Goal: Transaction & Acquisition: Download file/media

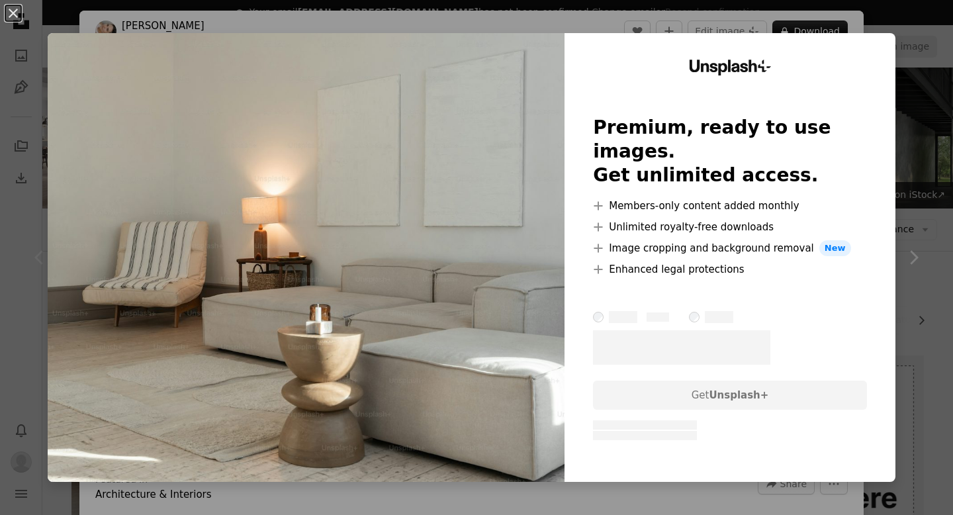
scroll to position [165, 0]
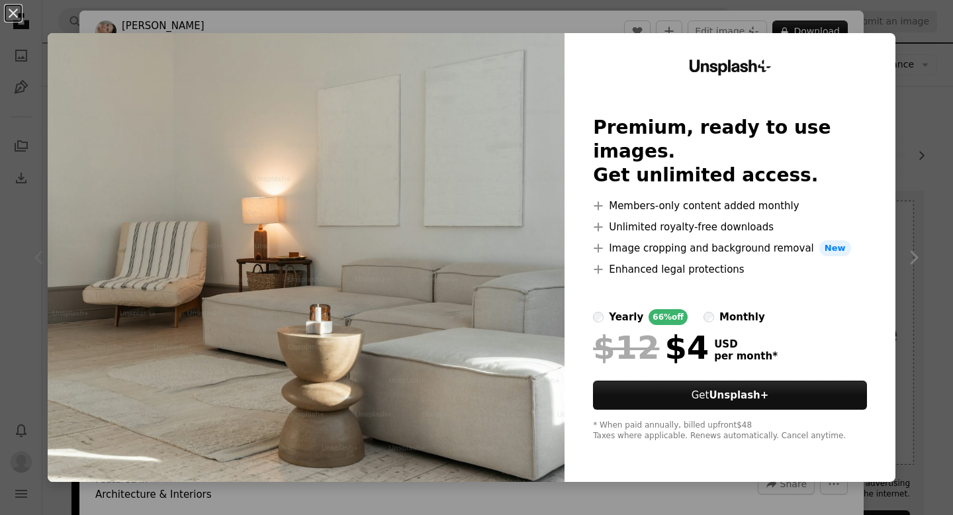
click at [934, 59] on div "An X shape Unsplash+ Premium, ready to use images. Get unlimited access. A plus…" at bounding box center [476, 257] width 953 height 515
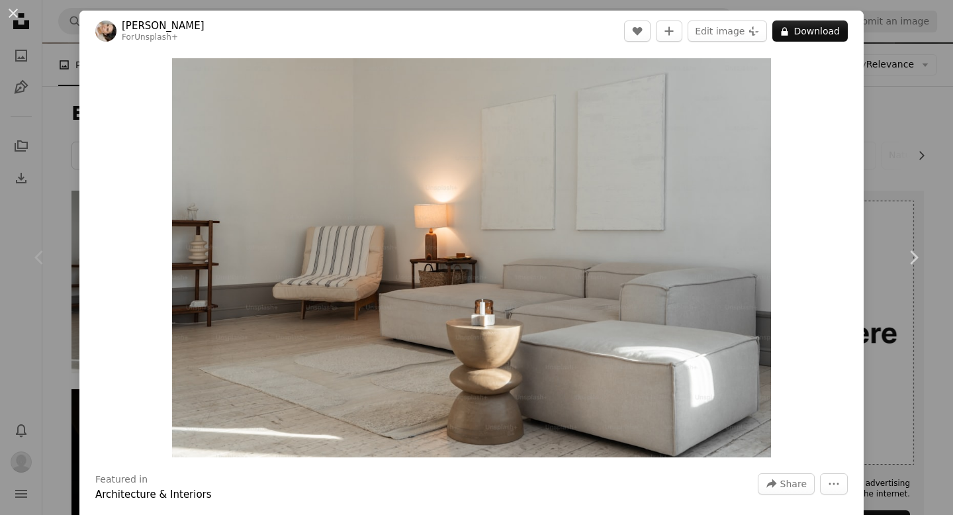
click at [916, 53] on div "An X shape Chevron left Chevron right [PERSON_NAME] For Unsplash+ A heart A plu…" at bounding box center [476, 257] width 953 height 515
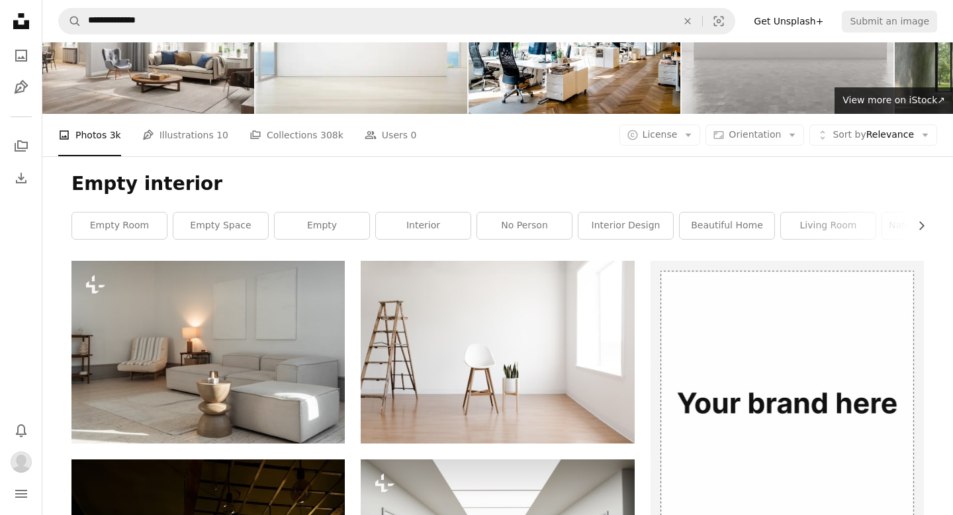
scroll to position [99, 0]
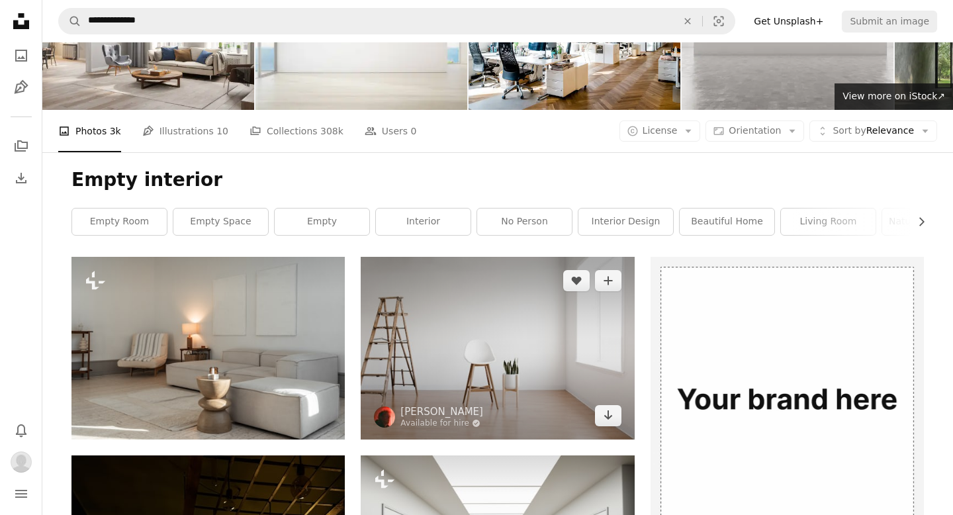
click at [510, 353] on img at bounding box center [497, 348] width 273 height 182
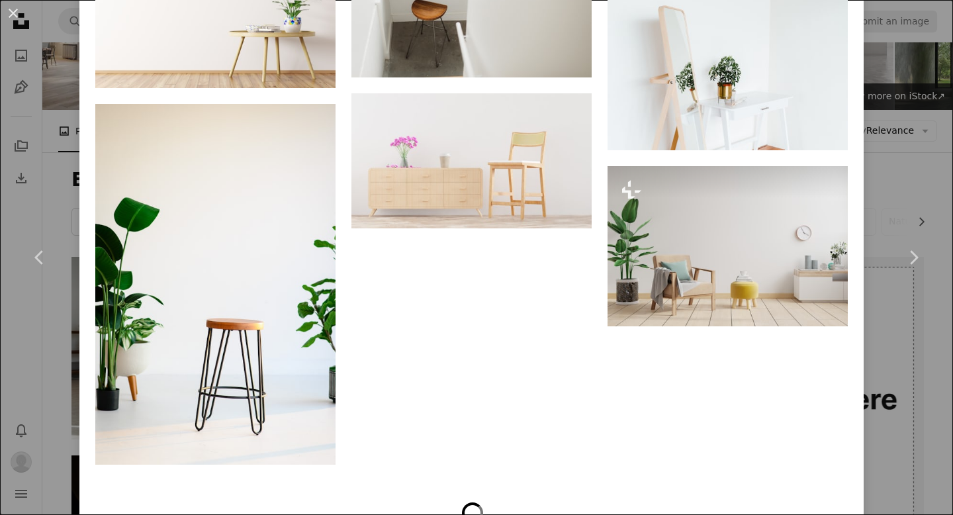
scroll to position [1828, 0]
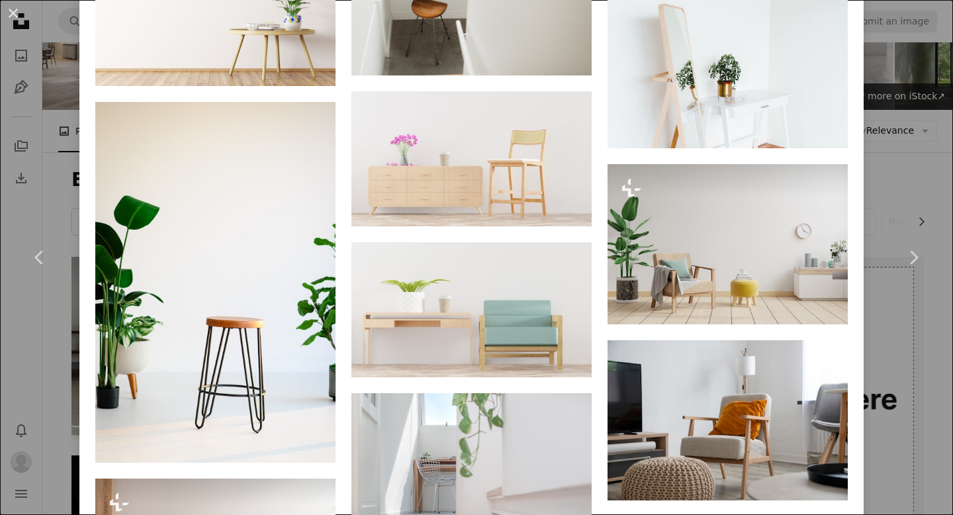
click at [895, 83] on div "An X shape Chevron left Chevron right [PERSON_NAME] Available for hire A checkm…" at bounding box center [476, 257] width 953 height 515
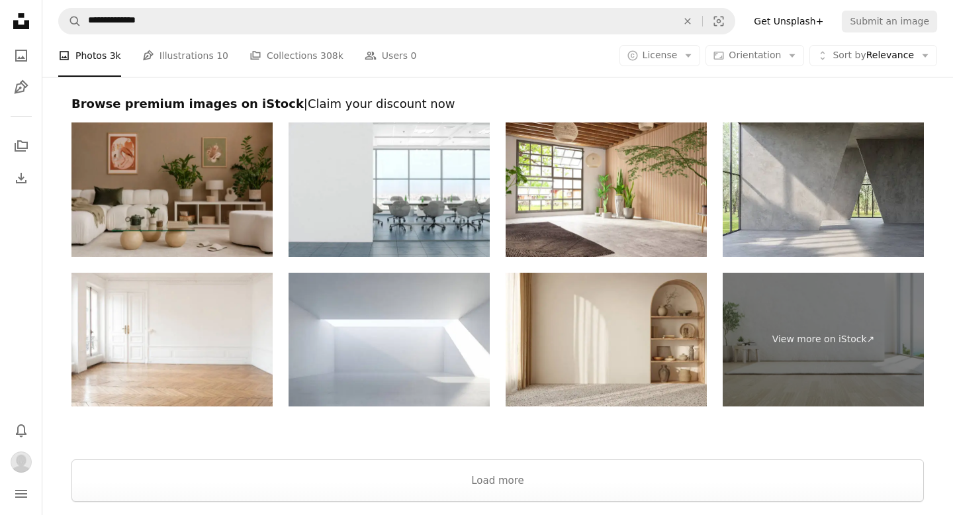
scroll to position [2910, 0]
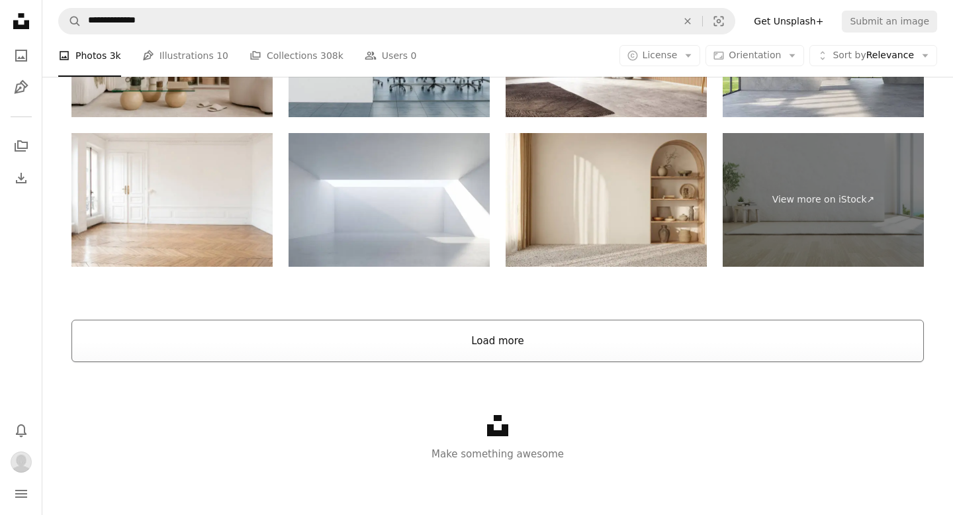
click at [527, 341] on button "Load more" at bounding box center [497, 341] width 852 height 42
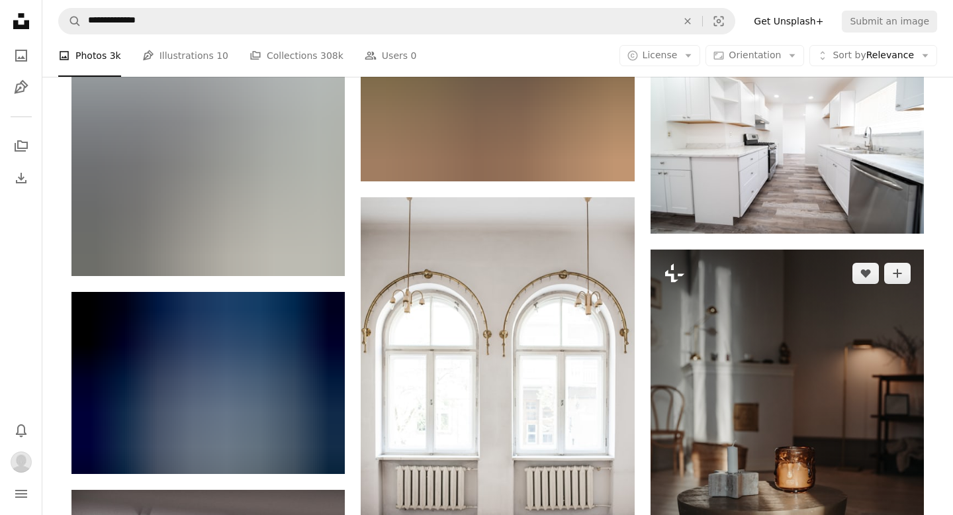
scroll to position [8512, 0]
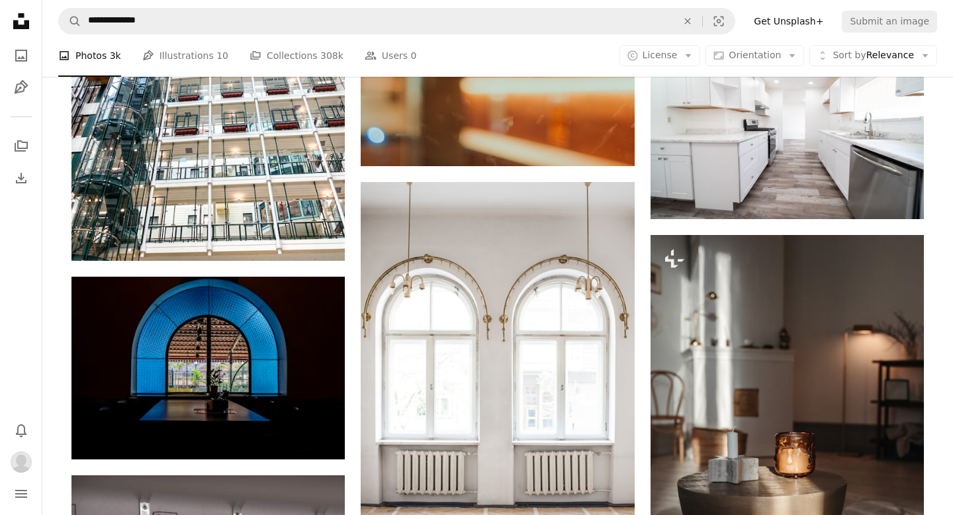
click at [535, 5] on nav "**********" at bounding box center [497, 21] width 910 height 42
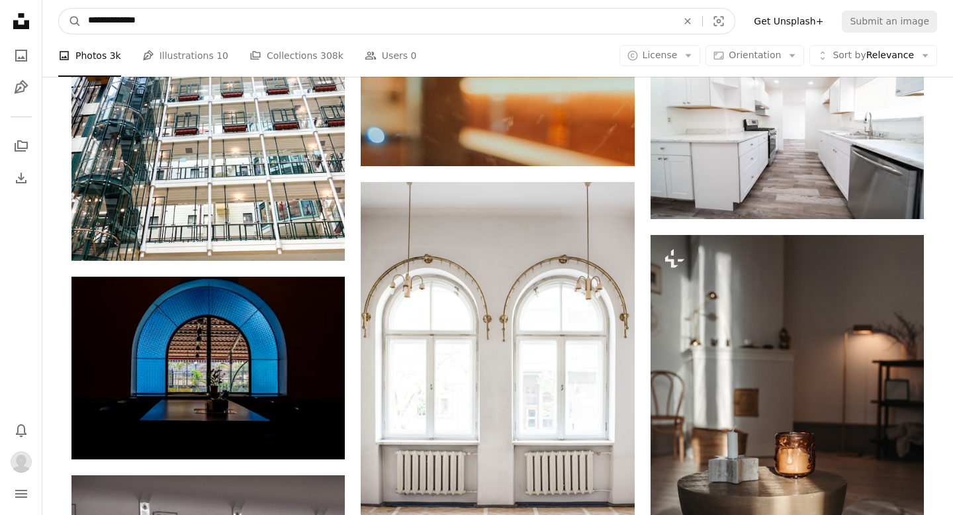
click at [533, 17] on input "**********" at bounding box center [376, 21] width 591 height 25
type input "********"
click button "A magnifying glass" at bounding box center [70, 21] width 22 height 25
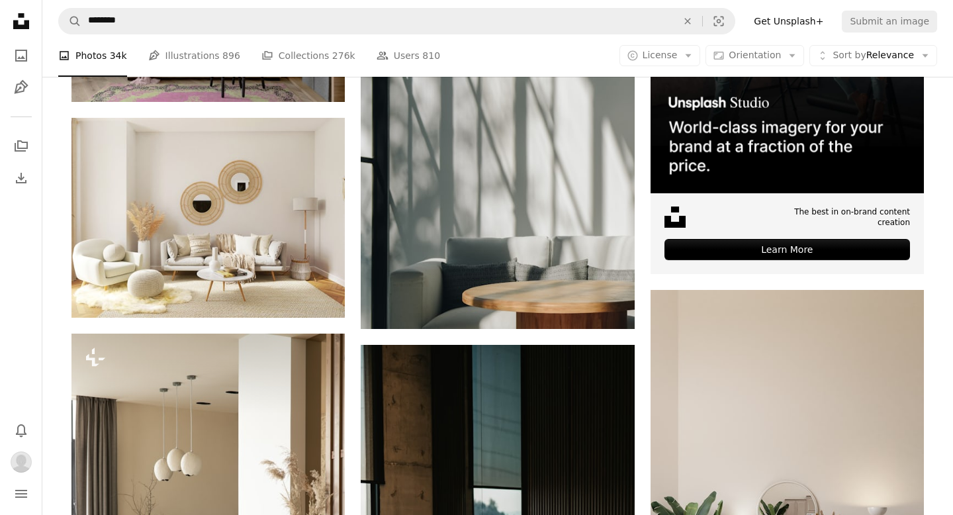
scroll to position [439, 0]
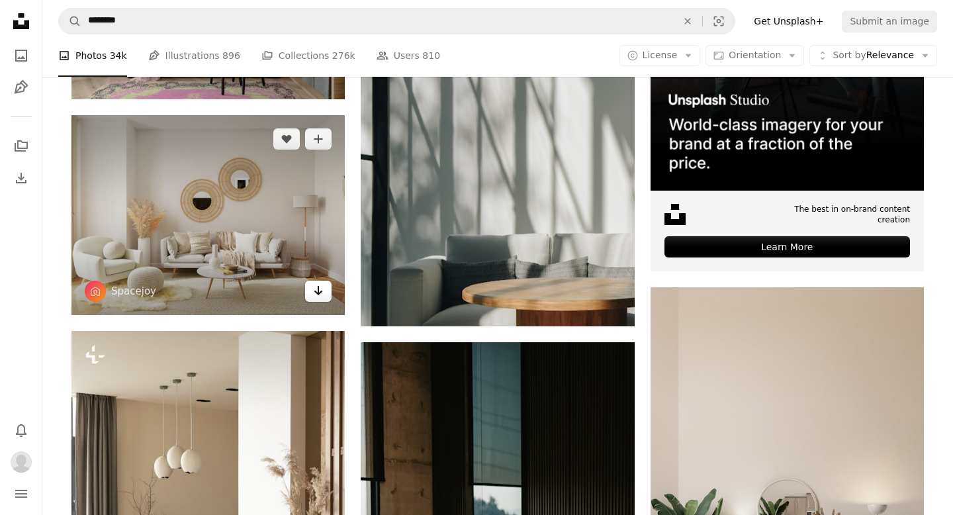
click at [323, 301] on link "Arrow pointing down" at bounding box center [318, 290] width 26 height 21
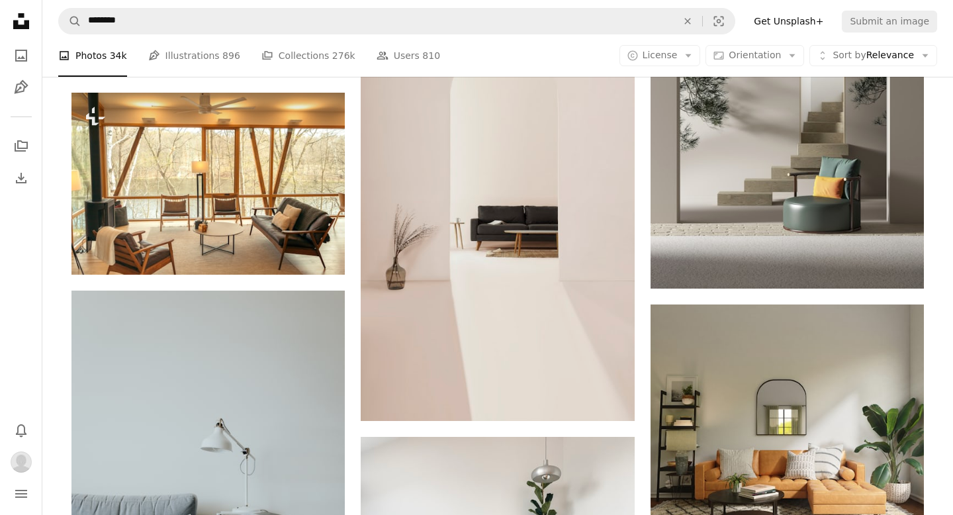
scroll to position [1784, 0]
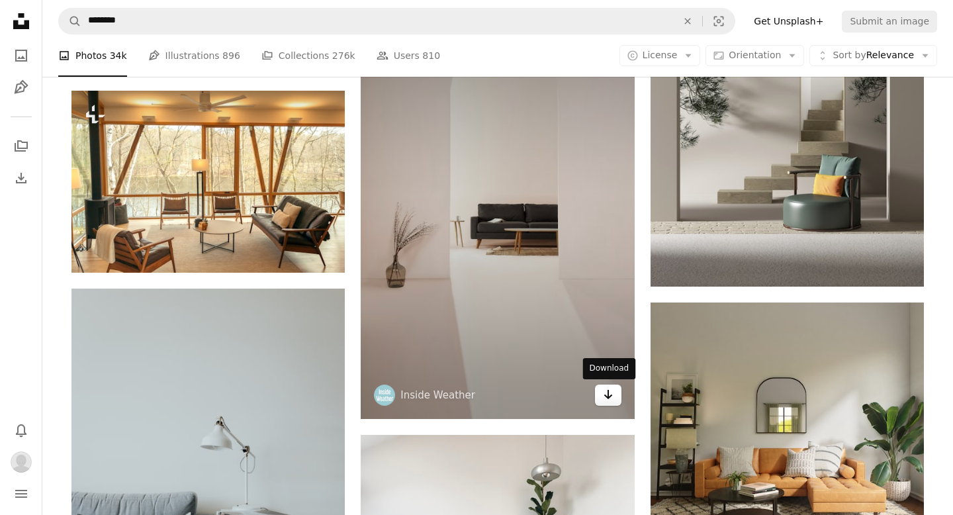
click at [611, 398] on icon "Arrow pointing down" at bounding box center [608, 394] width 11 height 16
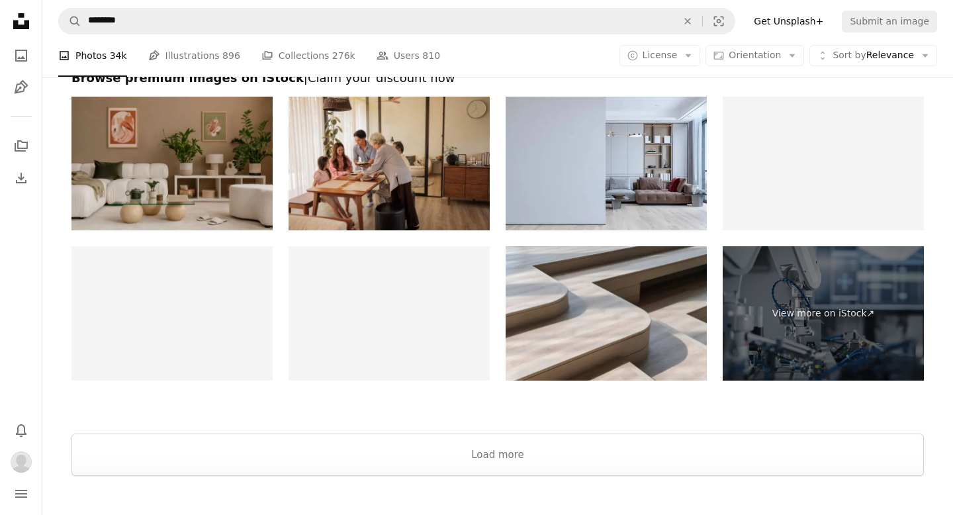
scroll to position [2784, 0]
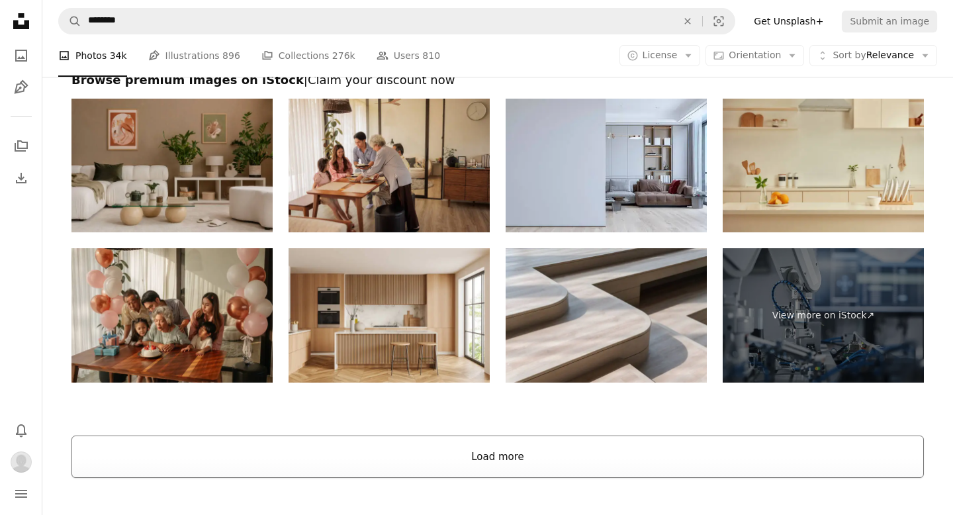
click at [536, 454] on button "Load more" at bounding box center [497, 456] width 852 height 42
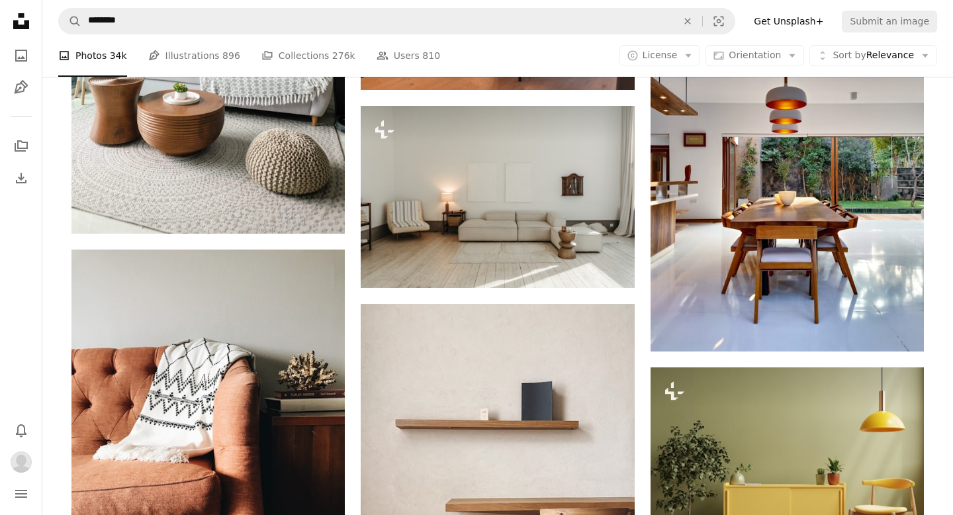
scroll to position [9675, 0]
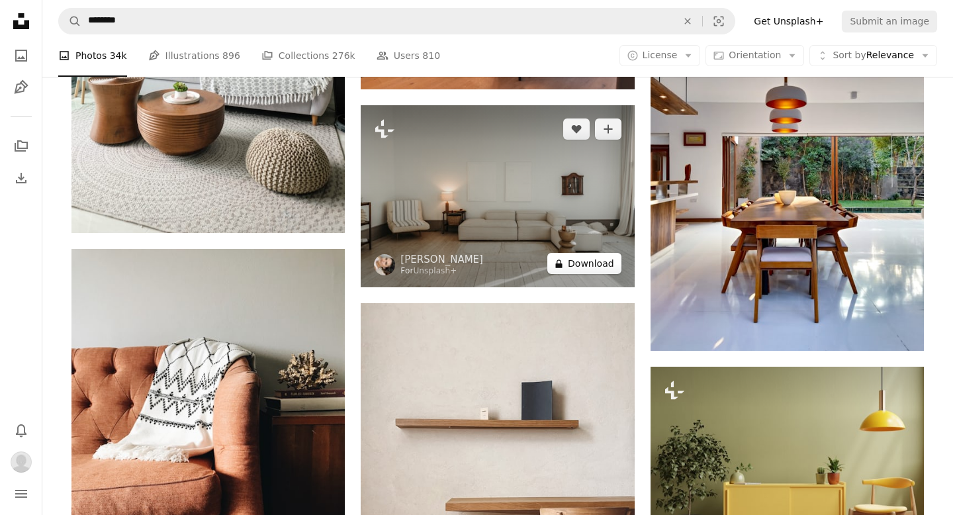
click at [584, 270] on button "A lock Download" at bounding box center [584, 263] width 74 height 21
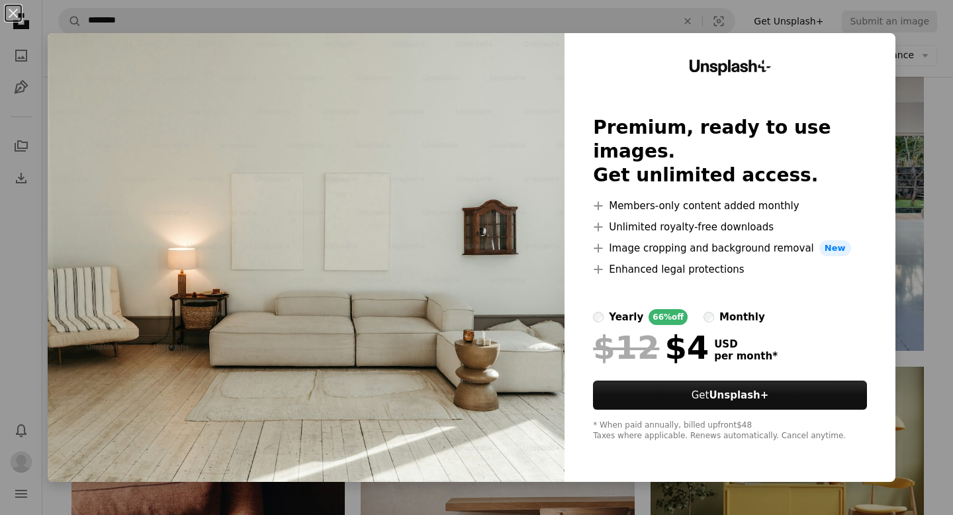
click at [910, 28] on div "An X shape Unsplash+ Premium, ready to use images. Get unlimited access. A plus…" at bounding box center [476, 257] width 953 height 515
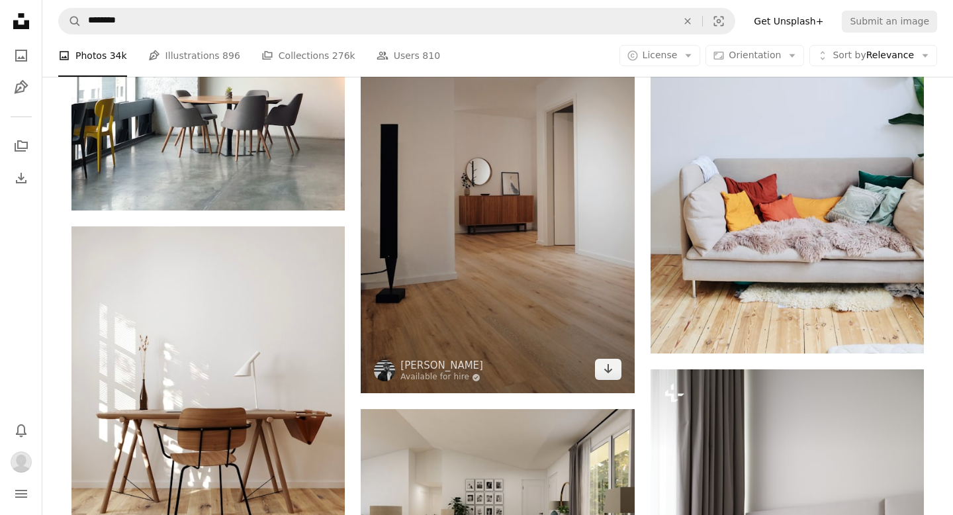
scroll to position [18017, 0]
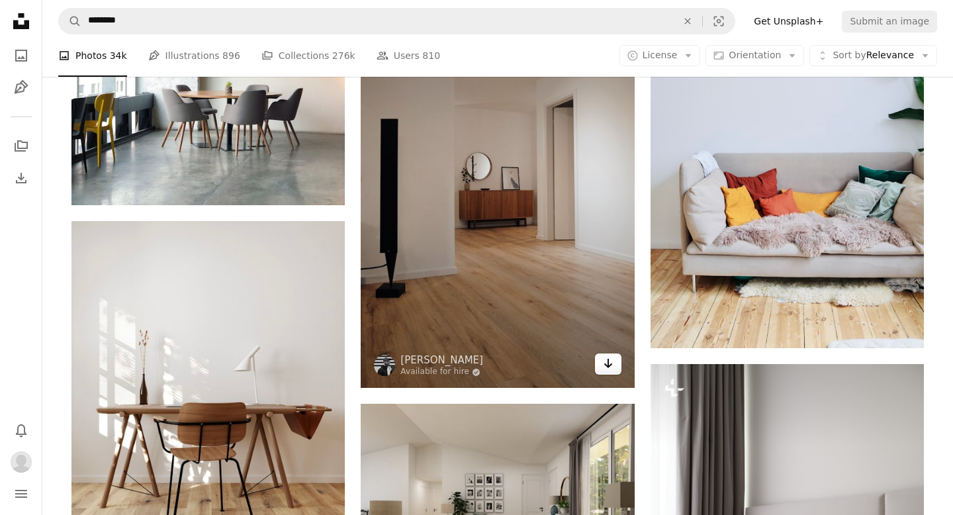
click at [618, 362] on link "Arrow pointing down" at bounding box center [608, 363] width 26 height 21
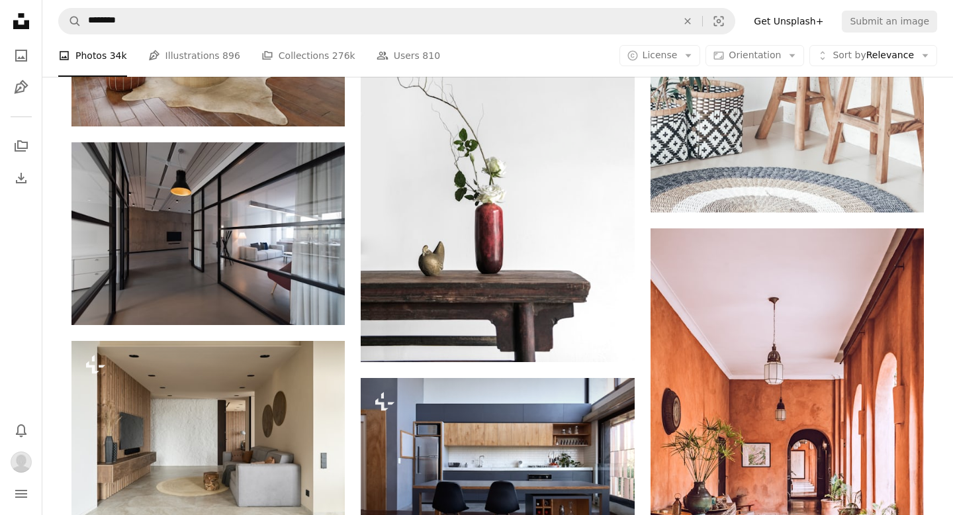
scroll to position [23037, 0]
